Goal: Navigation & Orientation: Find specific page/section

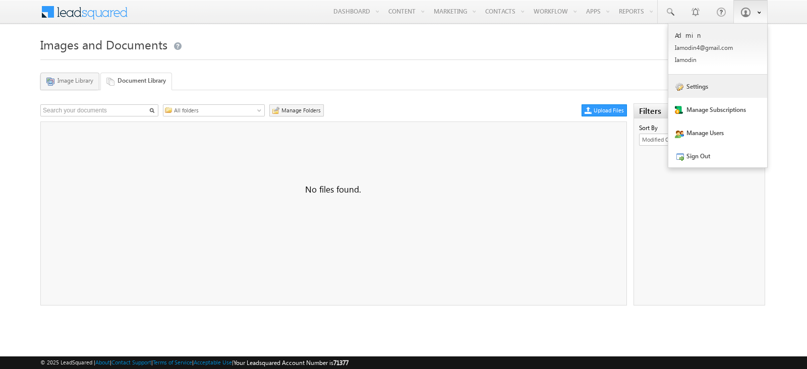
click at [702, 87] on link "Settings" at bounding box center [717, 86] width 99 height 23
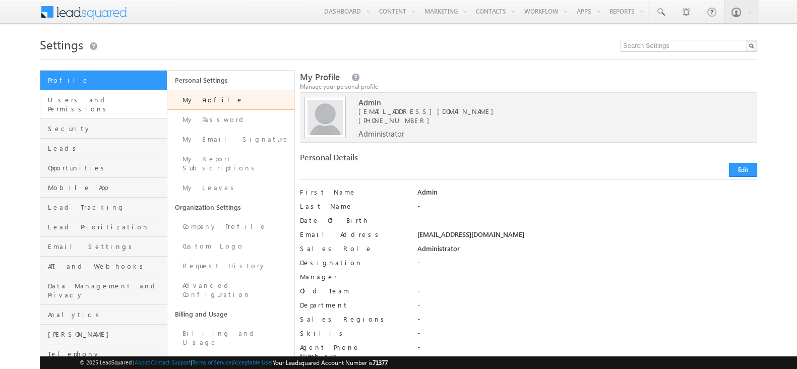
click at [112, 106] on link "Users and Permissions" at bounding box center [103, 104] width 127 height 29
